Goal: Transaction & Acquisition: Download file/media

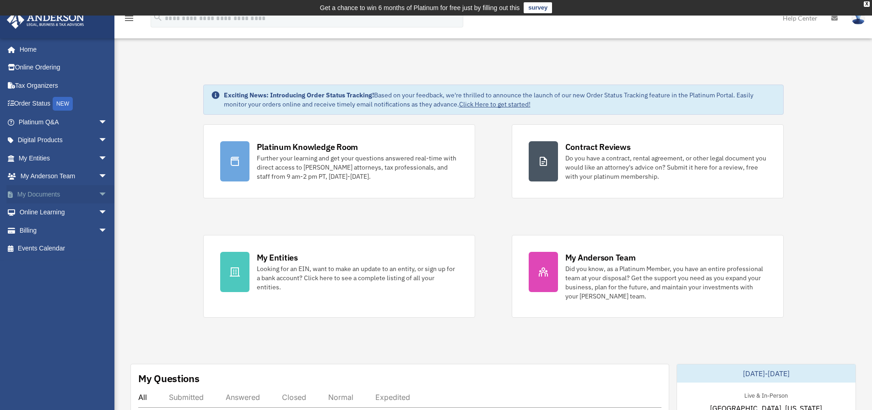
click at [69, 198] on link "My Documents arrow_drop_down" at bounding box center [63, 194] width 115 height 18
click at [98, 198] on span "arrow_drop_down" at bounding box center [107, 194] width 18 height 19
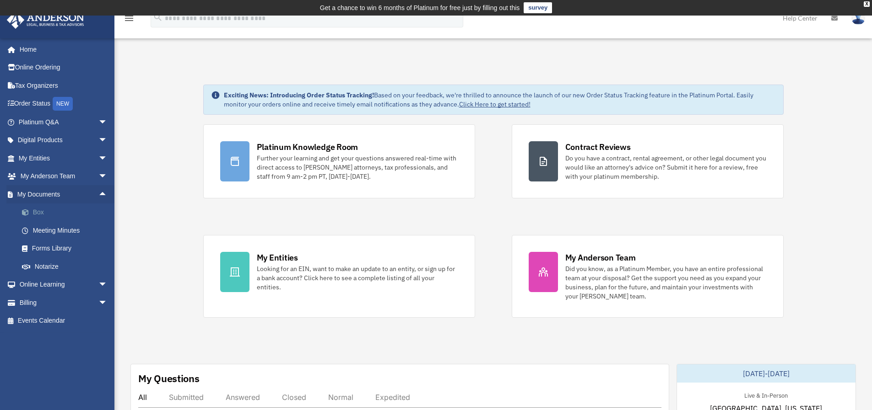
click at [38, 213] on link "Box" at bounding box center [67, 213] width 108 height 18
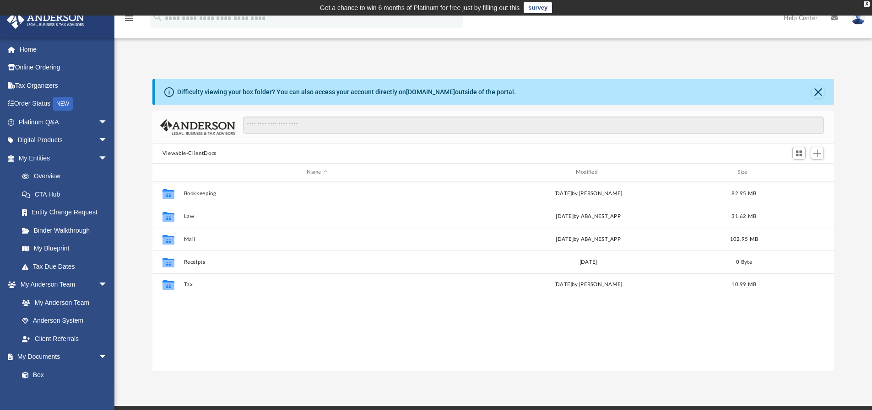
scroll to position [201, 674]
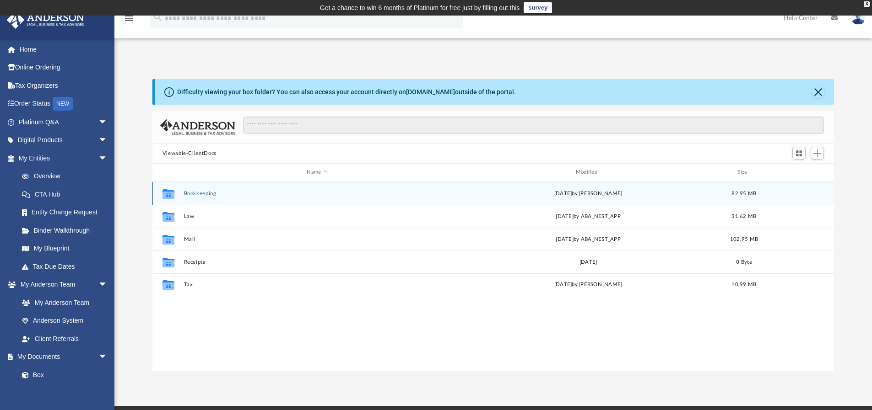
click at [191, 196] on button "Bookkeeping" at bounding box center [316, 194] width 267 height 6
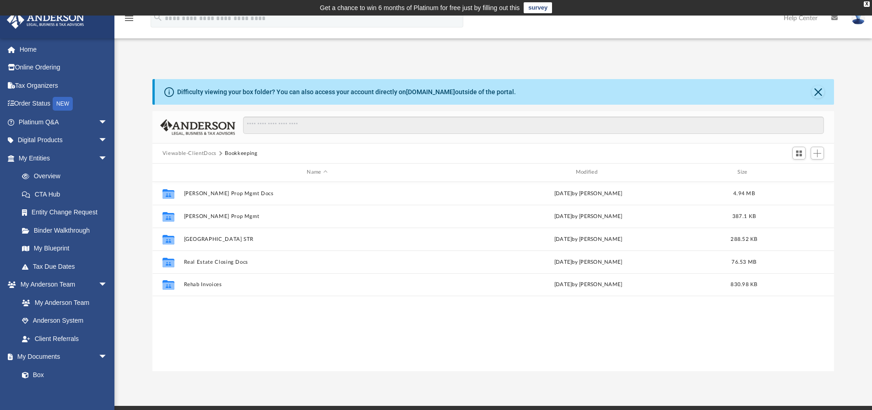
click at [202, 152] on button "Viewable-ClientDocs" at bounding box center [189, 154] width 54 height 8
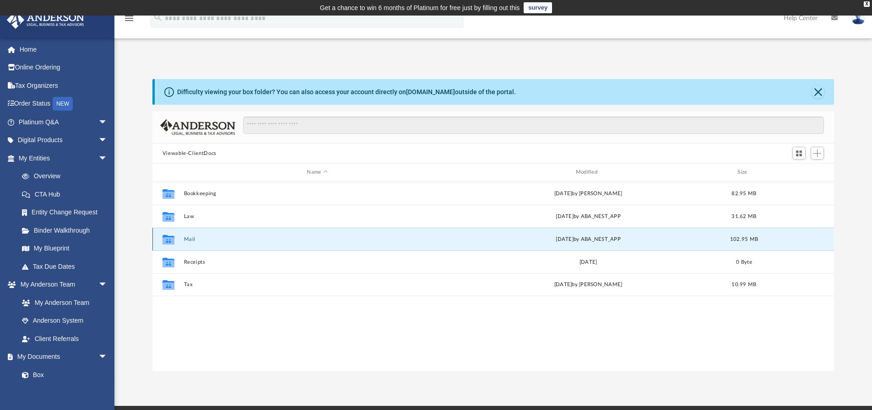
click at [185, 240] on button "Mail" at bounding box center [316, 240] width 267 height 6
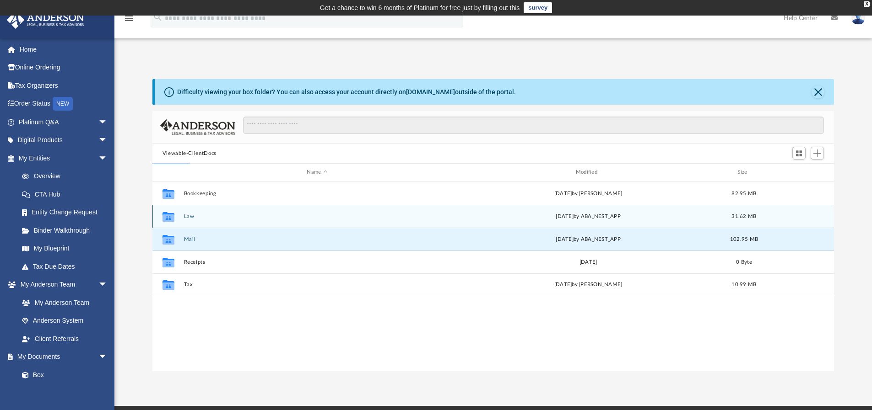
click at [189, 216] on button "Law" at bounding box center [316, 217] width 267 height 6
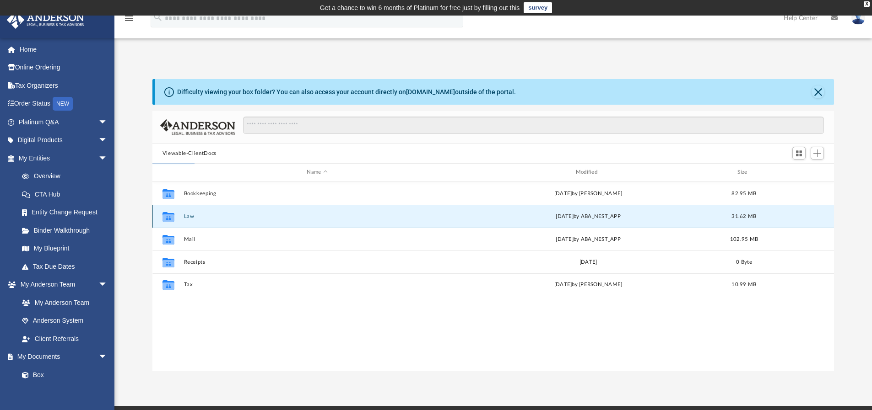
click at [189, 216] on button "Law" at bounding box center [316, 217] width 267 height 6
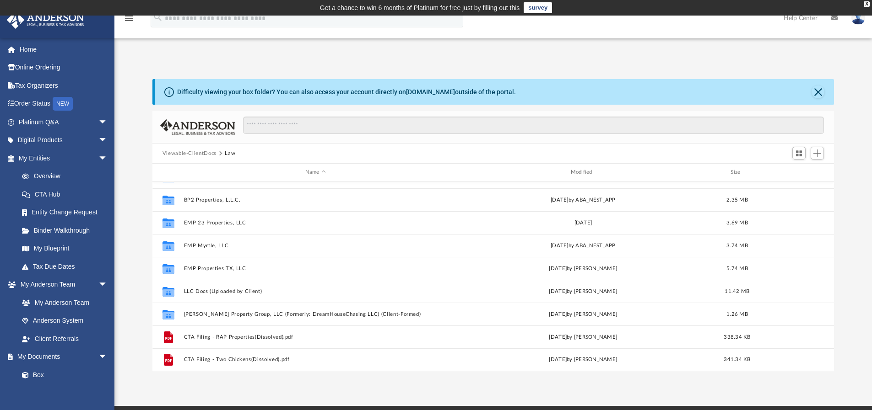
scroll to position [46, 0]
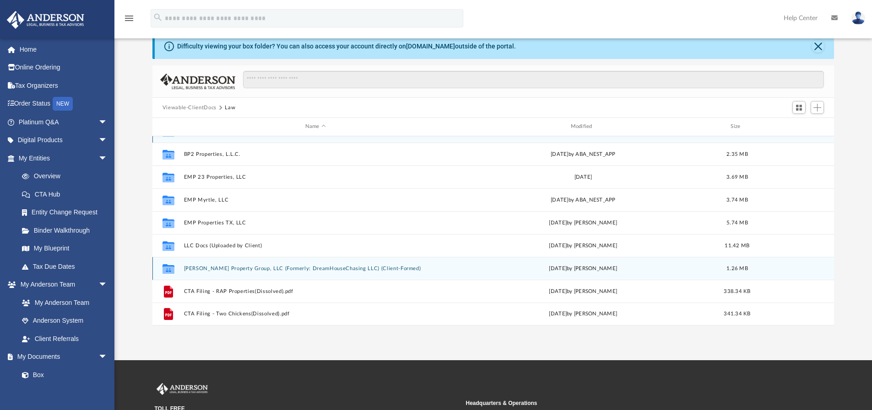
click at [359, 270] on div "Collaborated Folder 401K [MEDICAL_DATA], LLC [DATE] by ABA_NEST_APP 2.75 MB Col…" at bounding box center [493, 223] width 682 height 206
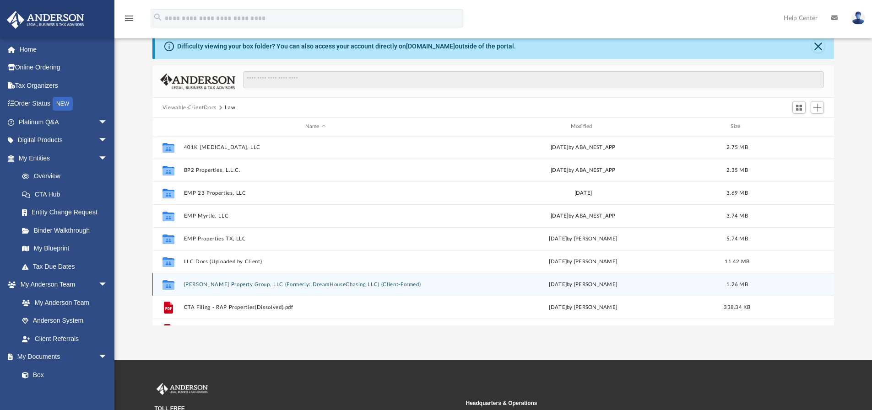
click at [363, 284] on button "[PERSON_NAME] Property Group, LLC (Formerly: DreamHouseChasing LLC) (Client-For…" at bounding box center [315, 285] width 264 height 6
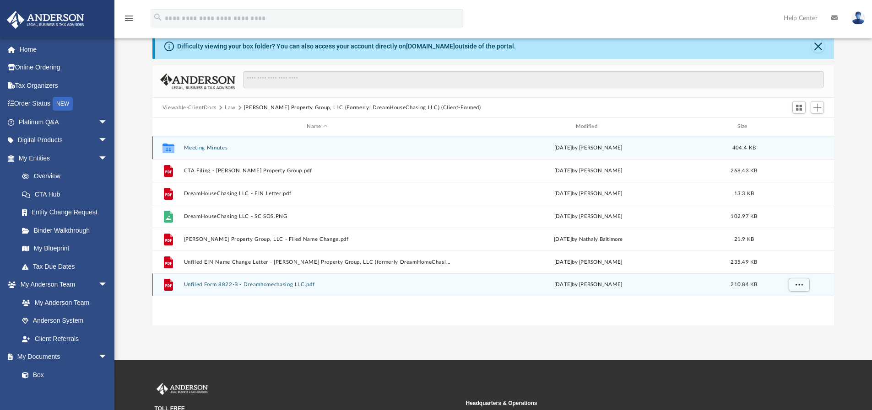
scroll to position [0, 0]
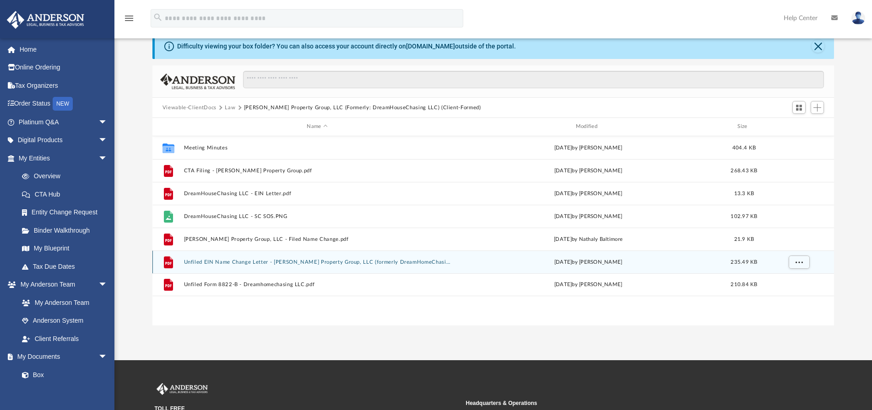
click at [261, 263] on button "Unfiled EIN Name Change Letter - [PERSON_NAME] Property Group, LLC (formerly Dr…" at bounding box center [316, 262] width 267 height 6
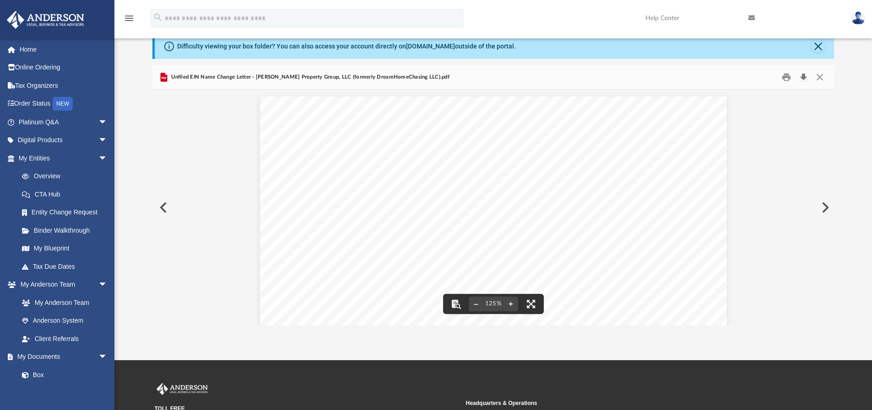
click at [799, 77] on button "Download" at bounding box center [803, 77] width 16 height 14
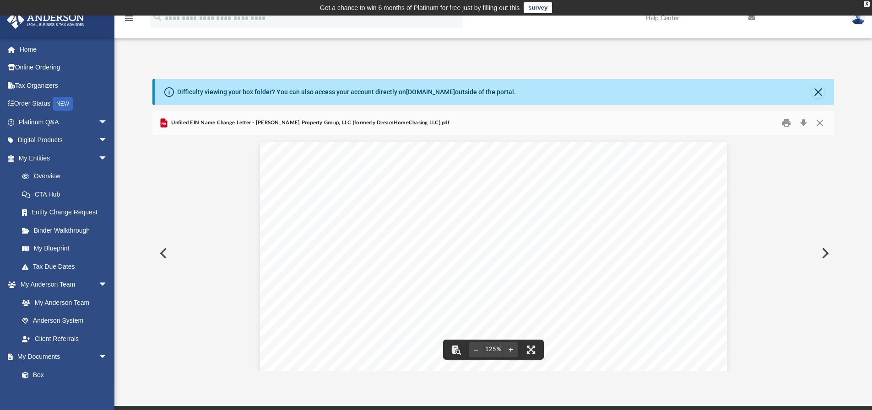
click at [164, 252] on button "Preview" at bounding box center [162, 254] width 20 height 26
click at [825, 254] on button "Preview" at bounding box center [824, 254] width 20 height 26
click at [822, 254] on button "Preview" at bounding box center [824, 254] width 20 height 26
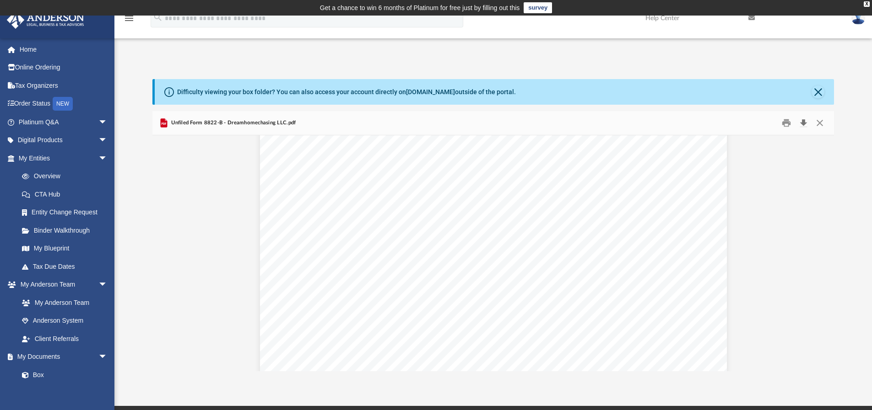
click at [800, 123] on button "Download" at bounding box center [803, 123] width 16 height 14
